Goal: Information Seeking & Learning: Learn about a topic

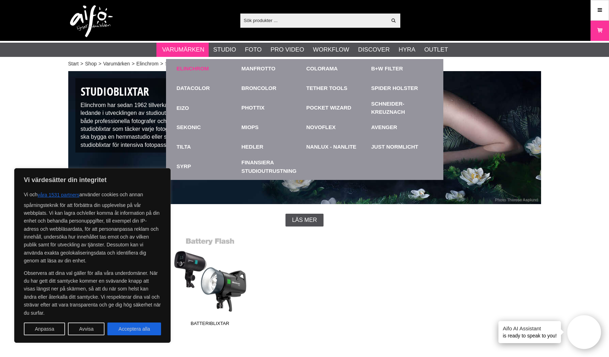
click at [196, 69] on link "Elinchrom" at bounding box center [193, 69] width 32 height 8
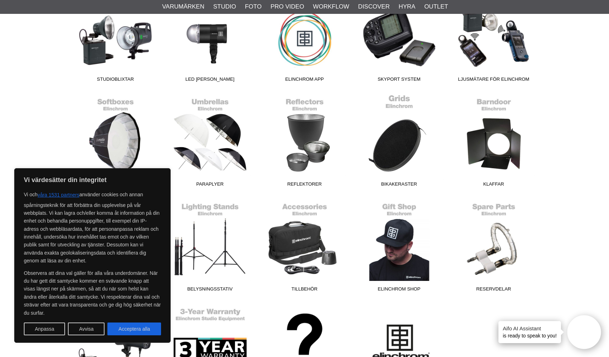
scroll to position [246, 0]
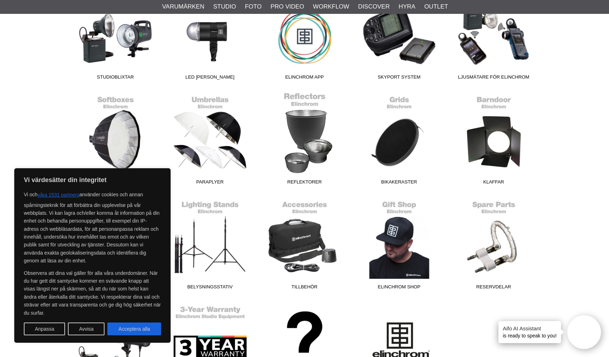
click at [308, 131] on link "Reflektorer" at bounding box center [304, 140] width 95 height 96
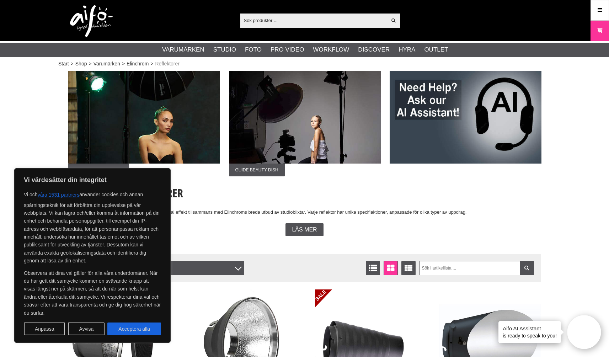
click at [131, 327] on button "Acceptera alla" at bounding box center [134, 328] width 54 height 13
checkbox input "true"
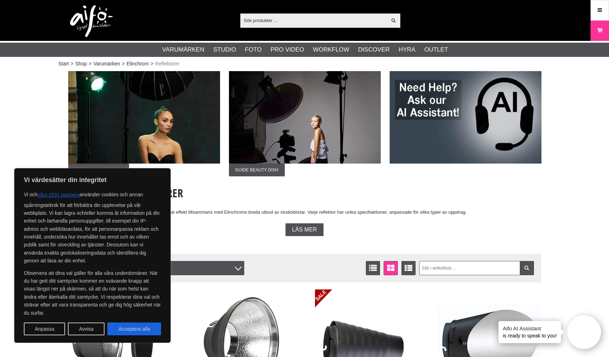
checkbox input "true"
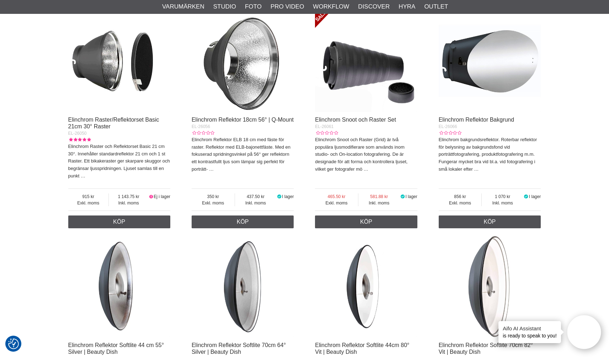
scroll to position [276, 0]
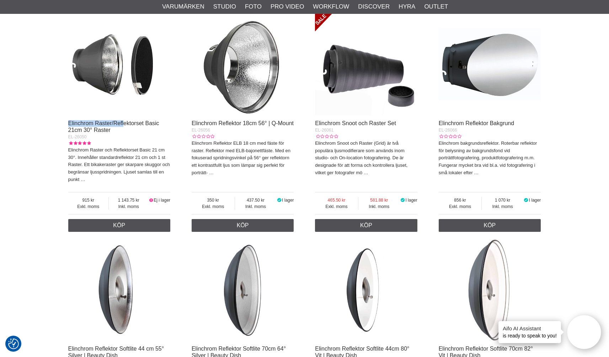
drag, startPoint x: 69, startPoint y: 120, endPoint x: 129, endPoint y: 128, distance: 60.5
drag, startPoint x: 136, startPoint y: 134, endPoint x: 135, endPoint y: 139, distance: 4.9
click at [136, 134] on div "EL-26050" at bounding box center [119, 137] width 102 height 6
drag, startPoint x: 137, startPoint y: 149, endPoint x: 89, endPoint y: 151, distance: 48.4
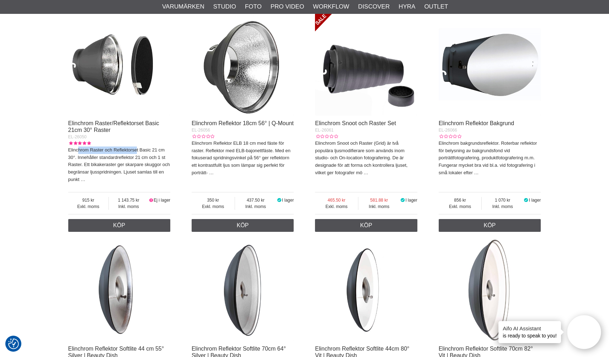
click at [77, 150] on p "Elinchrom Raster och Reflektorset Basic 21 cm 30°. Innehåller standardreflektor…" at bounding box center [119, 164] width 102 height 37
drag, startPoint x: 131, startPoint y: 149, endPoint x: 62, endPoint y: 149, distance: 69.6
drag, startPoint x: 139, startPoint y: 149, endPoint x: 58, endPoint y: 147, distance: 80.7
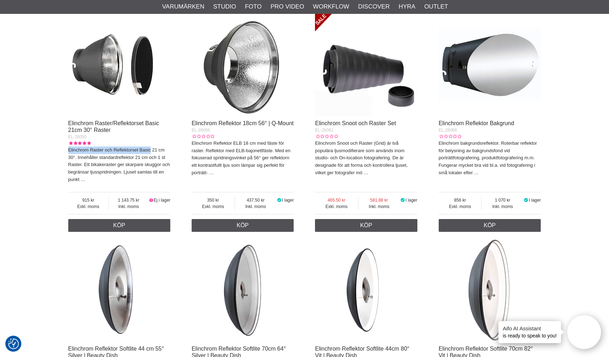
copy p "Elinchrom Raster och Reflektorset Basic"
